Goal: Information Seeking & Learning: Learn about a topic

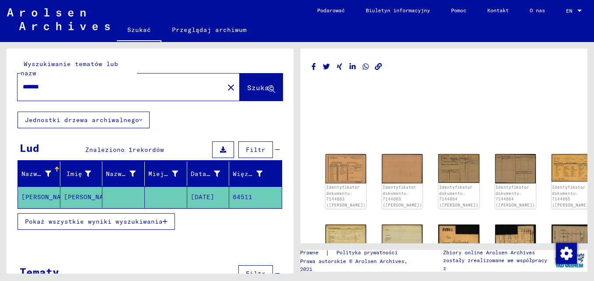
click at [108, 217] on span "Pokaż wszystkie wyniki wyszukiwania" at bounding box center [94, 221] width 138 height 8
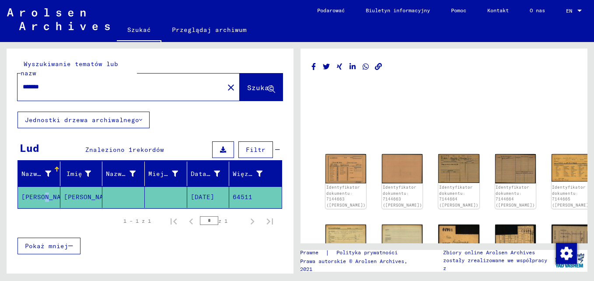
click at [42, 186] on mat-cell "[PERSON_NAME]" at bounding box center [39, 196] width 42 height 21
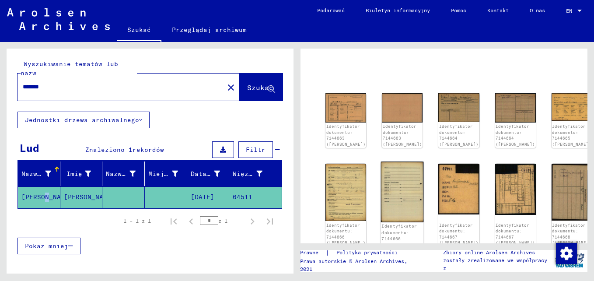
scroll to position [87, 0]
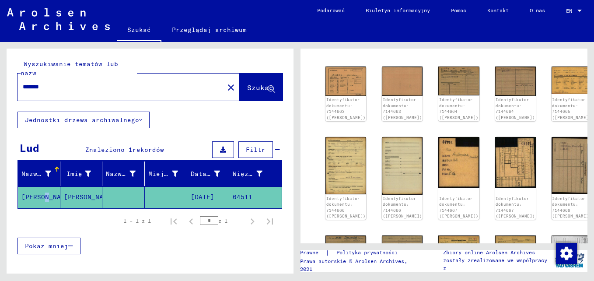
click at [241, 187] on mat-cell "64511" at bounding box center [255, 196] width 52 height 21
click at [335, 162] on img at bounding box center [346, 165] width 43 height 60
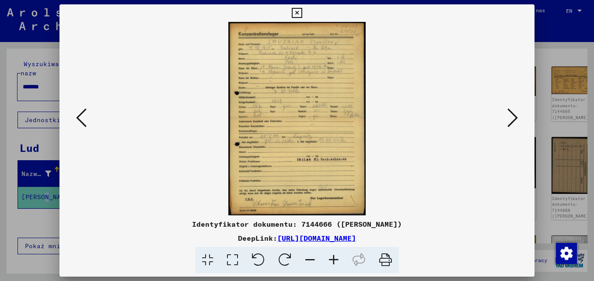
click at [332, 260] on icon at bounding box center [334, 260] width 24 height 27
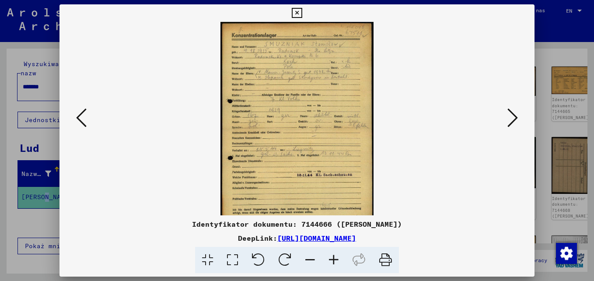
click at [333, 261] on icon at bounding box center [334, 260] width 24 height 27
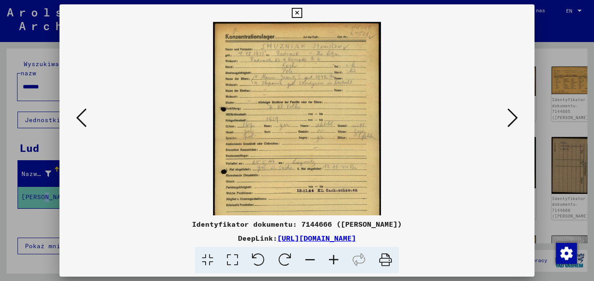
click at [333, 261] on icon at bounding box center [334, 260] width 24 height 27
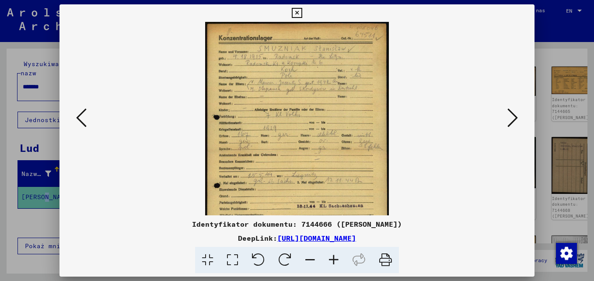
click at [333, 261] on icon at bounding box center [334, 260] width 24 height 27
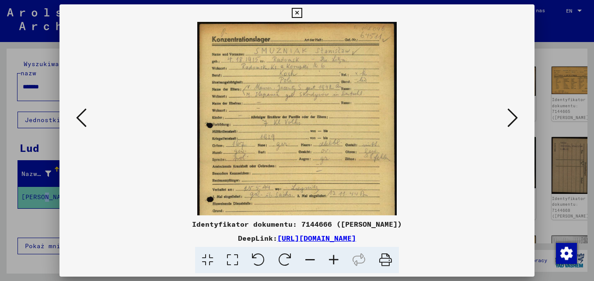
click at [332, 261] on icon at bounding box center [334, 260] width 24 height 27
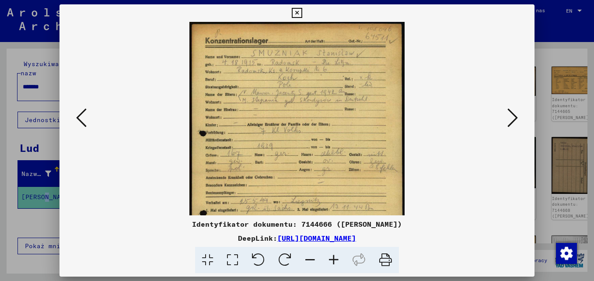
click at [332, 261] on icon at bounding box center [334, 260] width 24 height 27
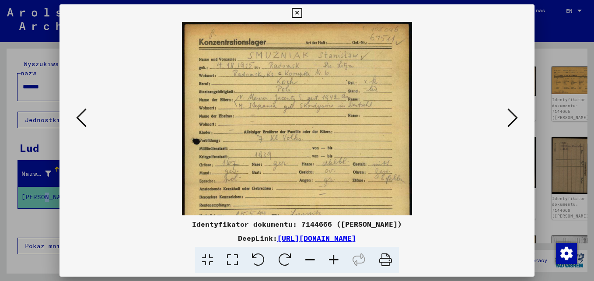
click at [332, 261] on icon at bounding box center [334, 260] width 24 height 27
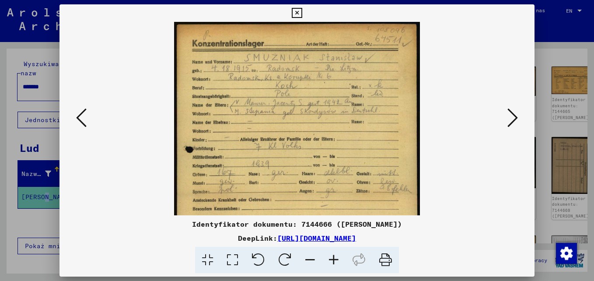
click at [332, 261] on icon at bounding box center [334, 260] width 24 height 27
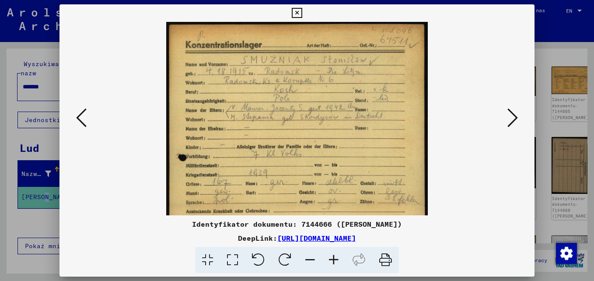
click at [333, 261] on icon at bounding box center [334, 260] width 24 height 27
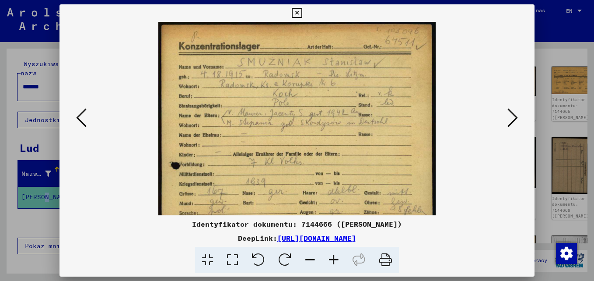
click at [333, 261] on icon at bounding box center [334, 260] width 24 height 27
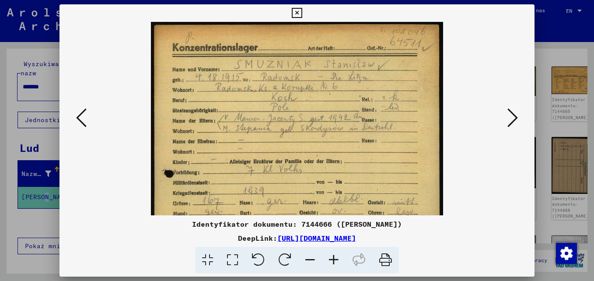
click at [333, 261] on icon at bounding box center [334, 260] width 24 height 27
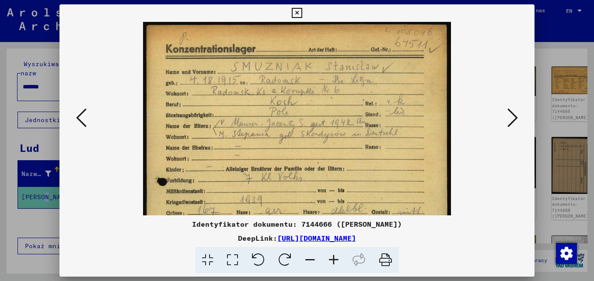
click at [333, 261] on icon at bounding box center [334, 260] width 24 height 27
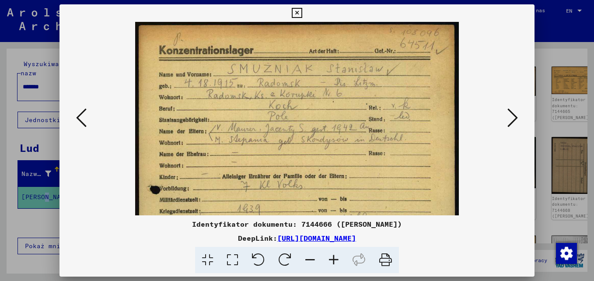
click at [333, 261] on icon at bounding box center [334, 260] width 24 height 27
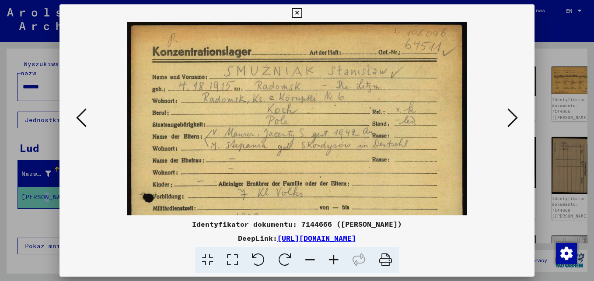
click at [333, 261] on icon at bounding box center [334, 260] width 24 height 27
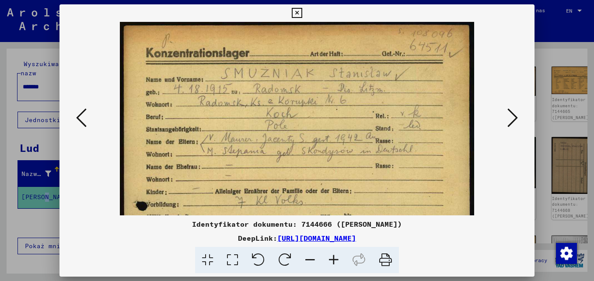
click at [333, 252] on icon at bounding box center [334, 260] width 24 height 27
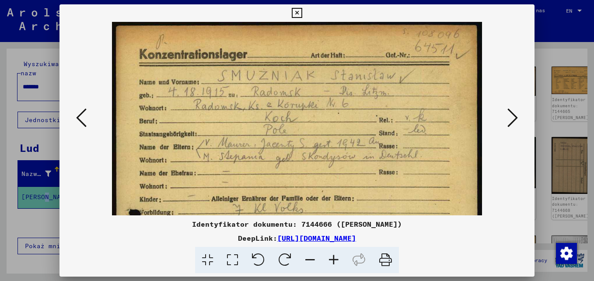
click at [333, 252] on icon at bounding box center [334, 260] width 24 height 27
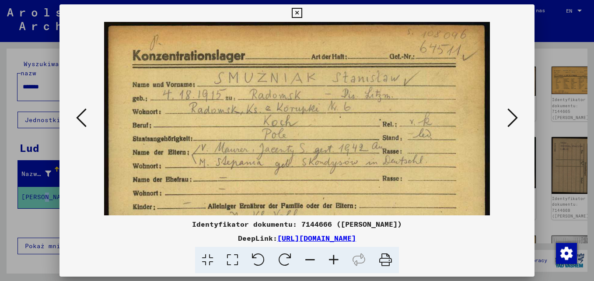
click at [333, 252] on icon at bounding box center [334, 260] width 24 height 27
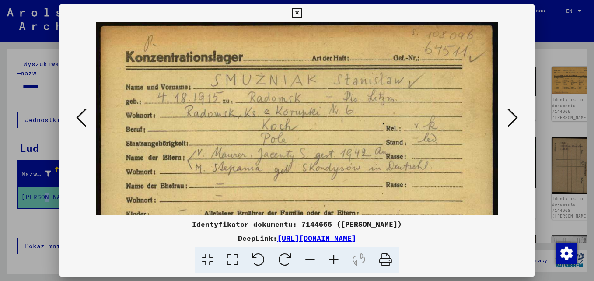
click at [333, 252] on icon at bounding box center [334, 260] width 24 height 27
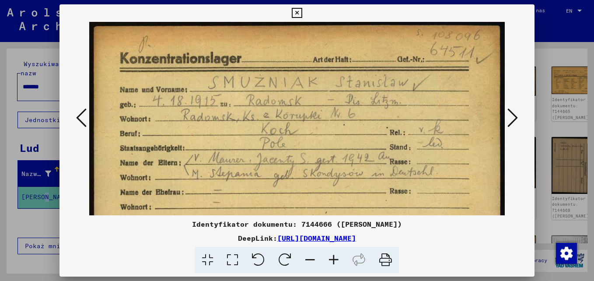
click at [519, 120] on button at bounding box center [513, 118] width 16 height 25
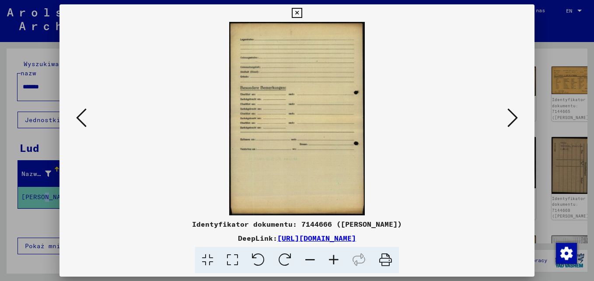
click at [518, 120] on button at bounding box center [513, 118] width 16 height 25
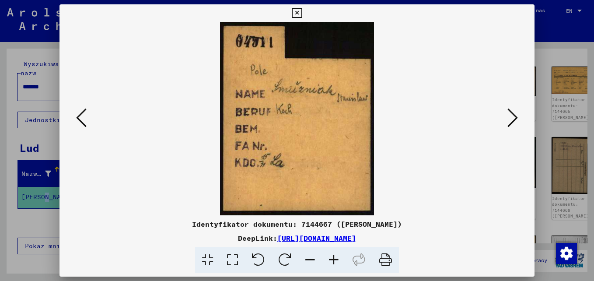
click at [518, 120] on icon at bounding box center [512, 117] width 10 height 21
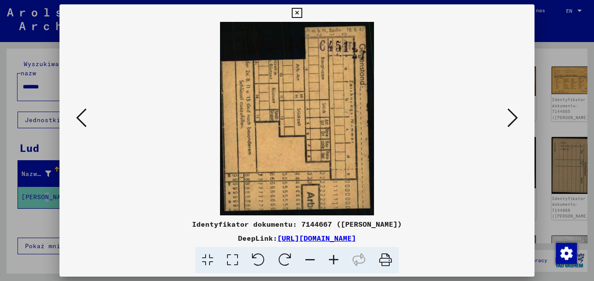
click at [518, 120] on icon at bounding box center [512, 117] width 10 height 21
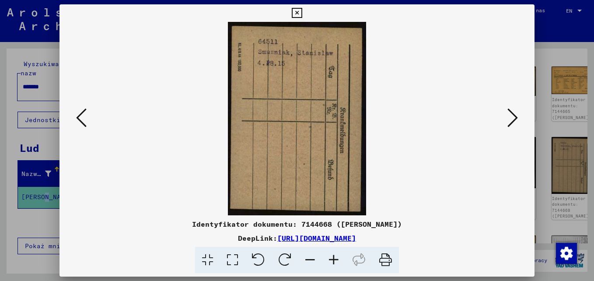
click at [518, 120] on icon at bounding box center [512, 117] width 10 height 21
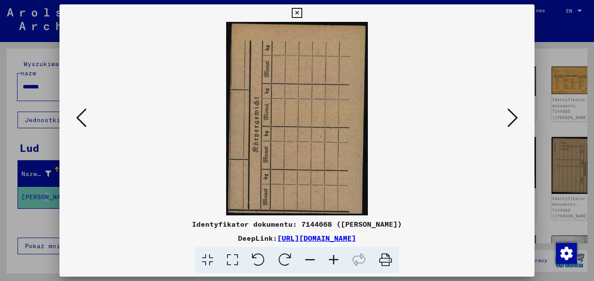
click at [518, 120] on icon at bounding box center [512, 117] width 10 height 21
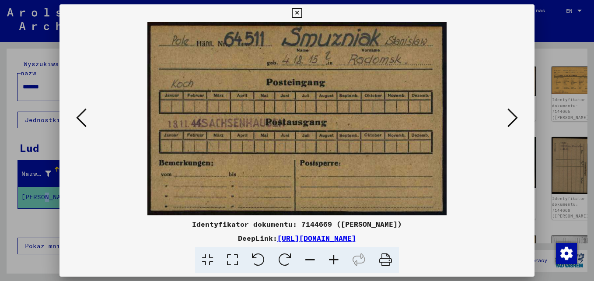
click at [518, 120] on icon at bounding box center [512, 117] width 10 height 21
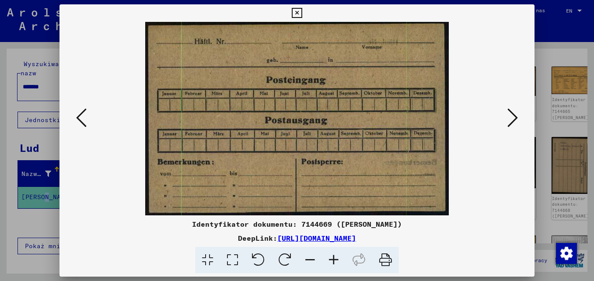
click at [518, 120] on icon at bounding box center [512, 117] width 10 height 21
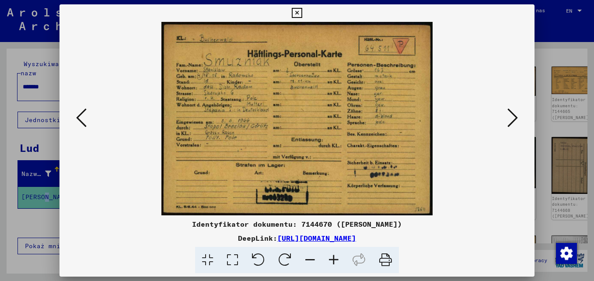
click at [339, 261] on icon at bounding box center [334, 260] width 24 height 27
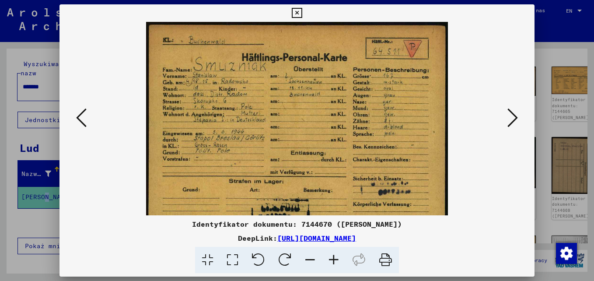
click at [339, 260] on icon at bounding box center [334, 260] width 24 height 27
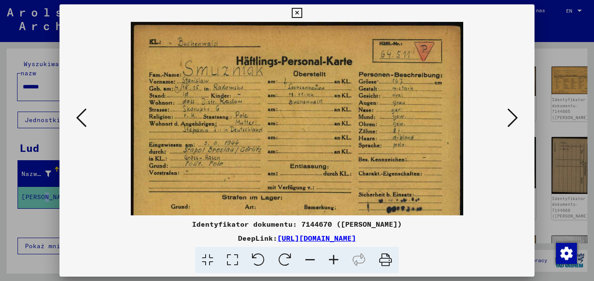
click at [339, 260] on icon at bounding box center [334, 260] width 24 height 27
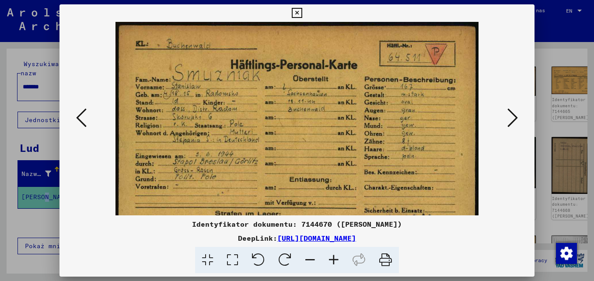
click at [339, 260] on icon at bounding box center [334, 260] width 24 height 27
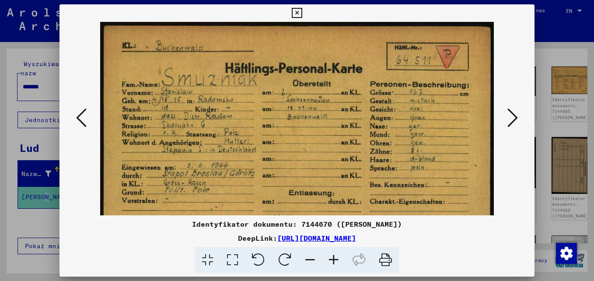
click at [339, 260] on icon at bounding box center [334, 260] width 24 height 27
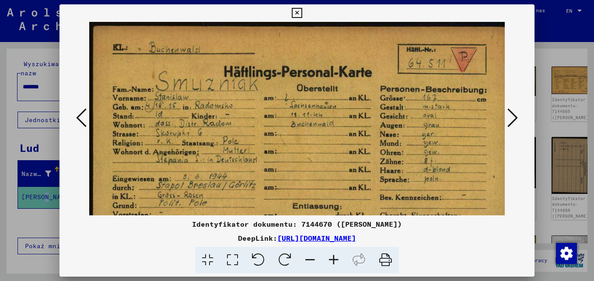
click at [339, 260] on icon at bounding box center [334, 260] width 24 height 27
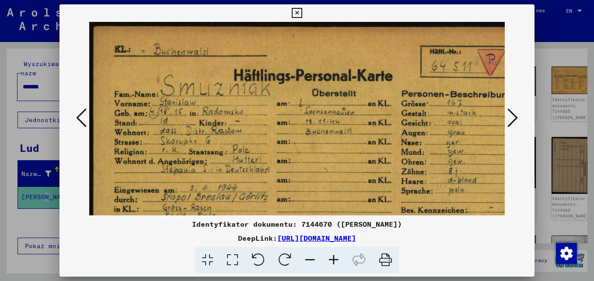
click at [339, 260] on icon at bounding box center [334, 260] width 24 height 27
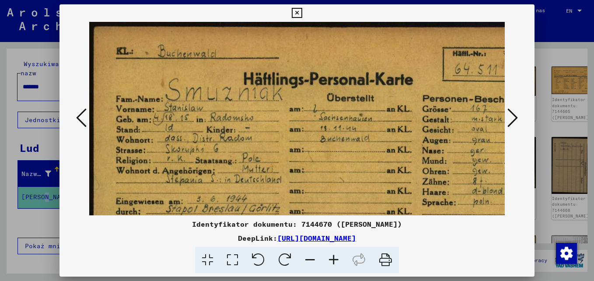
click at [339, 260] on icon at bounding box center [334, 260] width 24 height 27
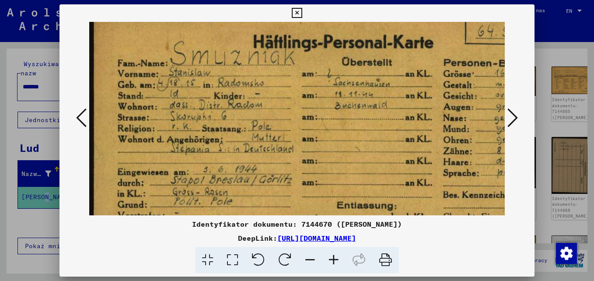
scroll to position [41, 0]
drag, startPoint x: 279, startPoint y: 203, endPoint x: 281, endPoint y: 164, distance: 39.0
click at [281, 164] on img at bounding box center [347, 165] width 517 height 368
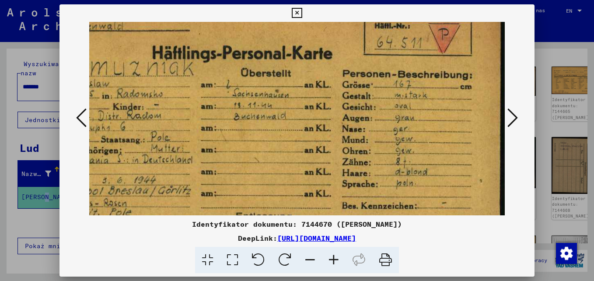
scroll to position [29, 101]
drag, startPoint x: 280, startPoint y: 196, endPoint x: 167, endPoint y: 208, distance: 113.1
click at [167, 208] on img at bounding box center [246, 177] width 517 height 368
click at [515, 119] on icon at bounding box center [512, 117] width 10 height 21
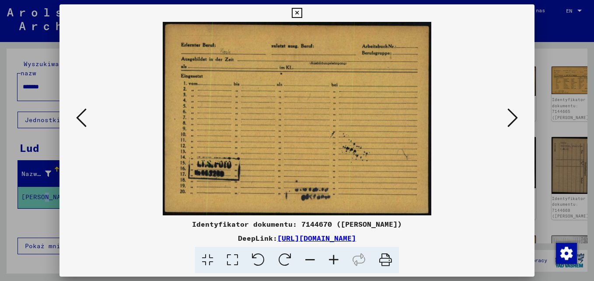
click at [515, 120] on icon at bounding box center [512, 117] width 10 height 21
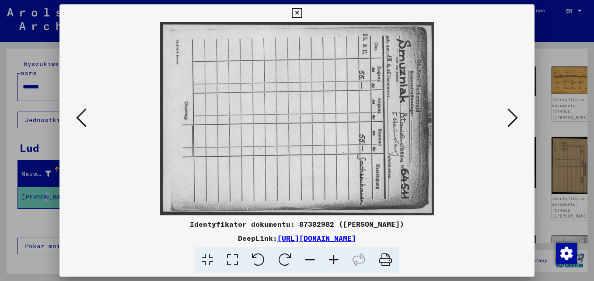
click at [515, 121] on icon at bounding box center [512, 117] width 10 height 21
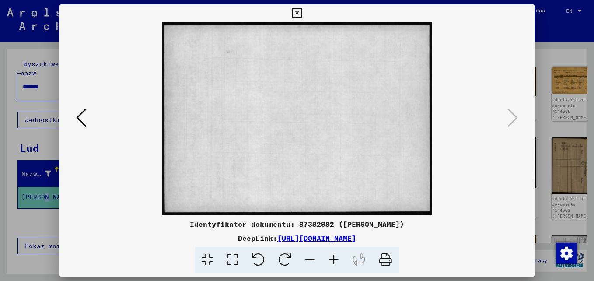
click at [297, 11] on icon at bounding box center [297, 13] width 10 height 10
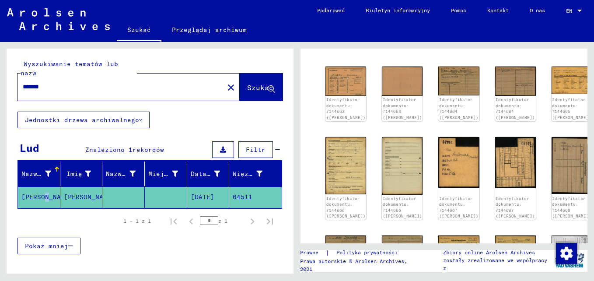
drag, startPoint x: 400, startPoint y: 208, endPoint x: 364, endPoint y: 123, distance: 92.1
click at [364, 123] on div "Identyfikator dokumentu: 7144663 ([PERSON_NAME]) Identyfikator dokumentu: 71446…" at bounding box center [444, 178] width 244 height 230
click at [347, 130] on div "Identyfikator dokumentu: 7144663 ([PERSON_NAME]) Identyfikator dokumentu: 71446…" at bounding box center [444, 178] width 244 height 230
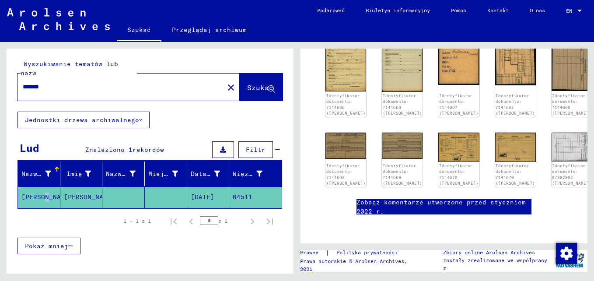
scroll to position [306, 0]
